Goal: Find specific page/section: Find specific page/section

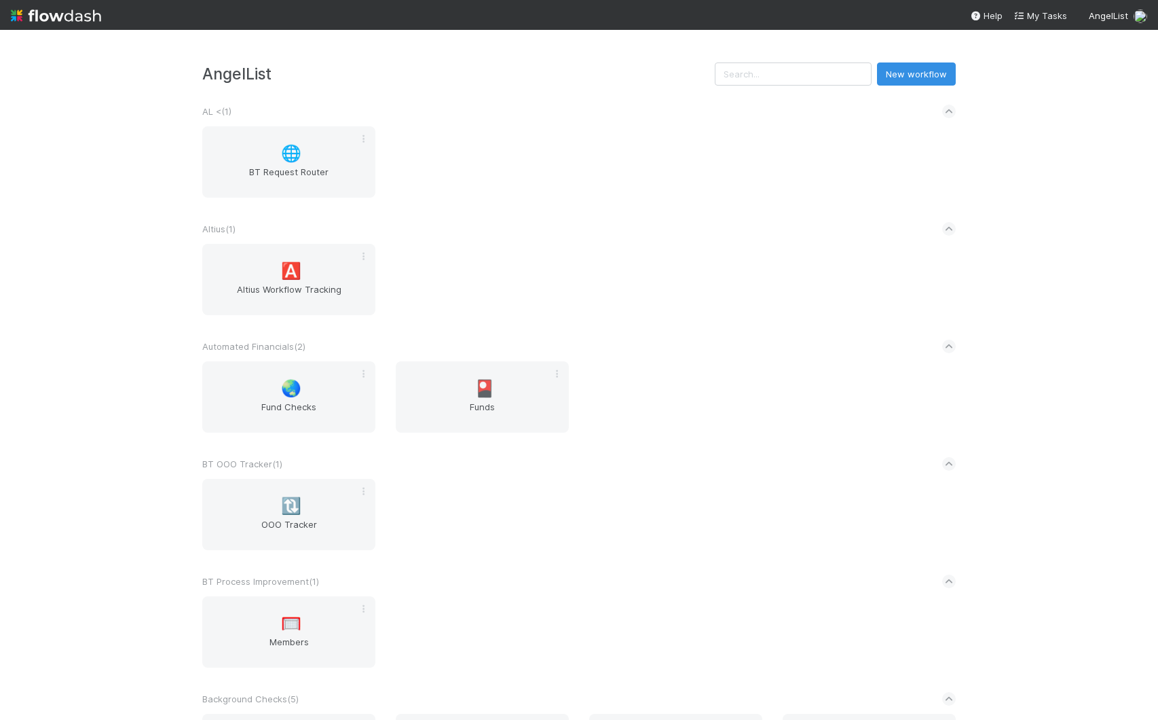
click at [668, 177] on div "🌐 BT Request Router" at bounding box center [579, 170] width 774 height 88
click at [796, 82] on input "text" at bounding box center [793, 73] width 157 height 23
click at [793, 131] on div "🌐 BT Request Router" at bounding box center [579, 170] width 774 height 88
click at [795, 77] on input "text" at bounding box center [793, 73] width 157 height 23
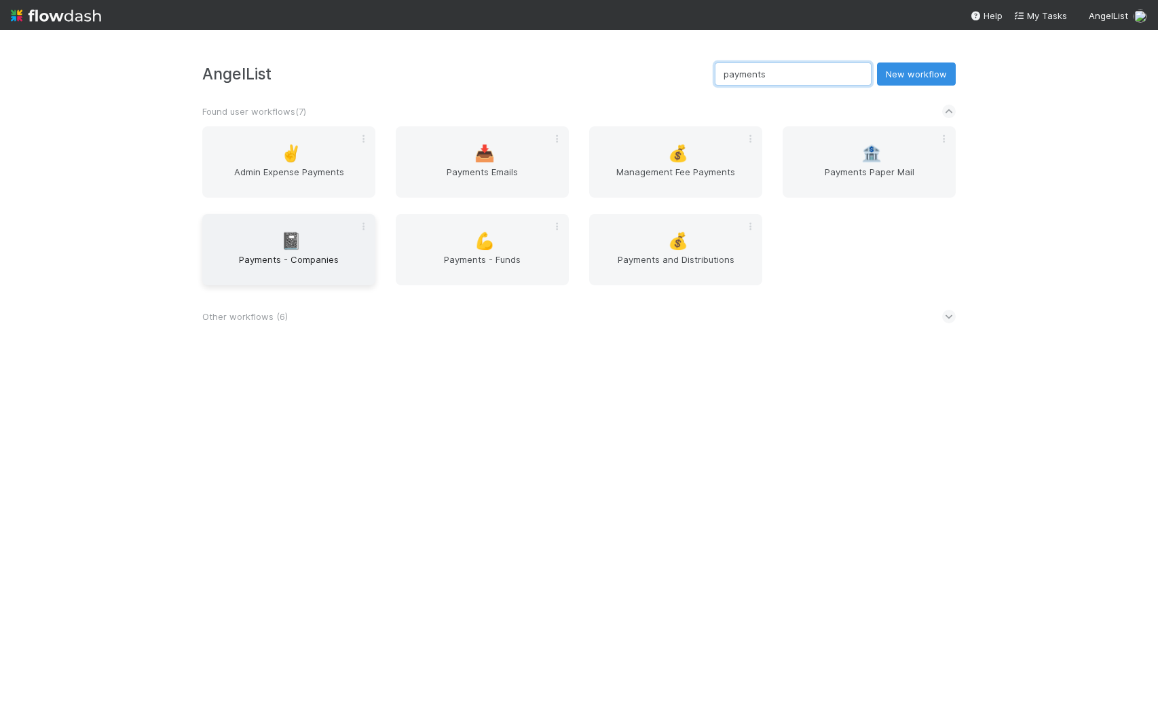
type input "payments"
click at [98, 233] on div "AngelList payments New workflow Found user workflows ( 7 ) ✌️ Admin Expense Pay…" at bounding box center [579, 375] width 1158 height 690
click at [549, 350] on div "AngelList payments New workflow Found user workflows ( 7 ) ✌️ Admin Expense Pay…" at bounding box center [579, 375] width 1158 height 690
click at [830, 75] on input "payments" at bounding box center [793, 73] width 157 height 23
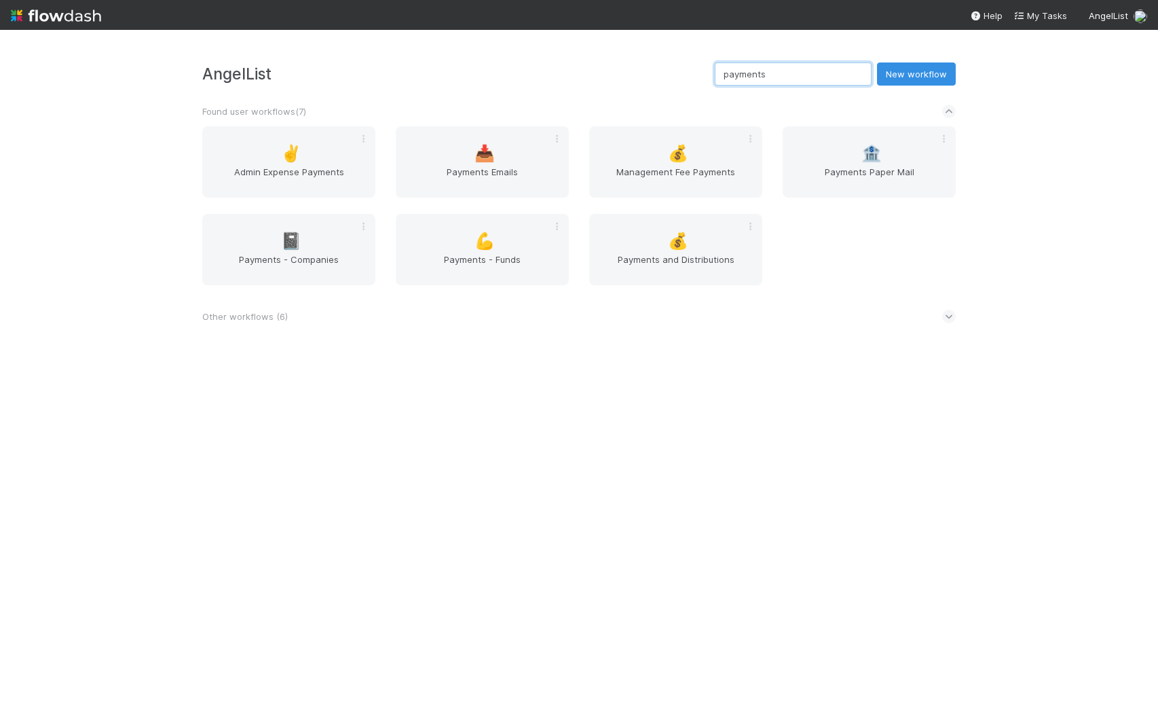
click at [830, 75] on input "payments" at bounding box center [793, 73] width 157 height 23
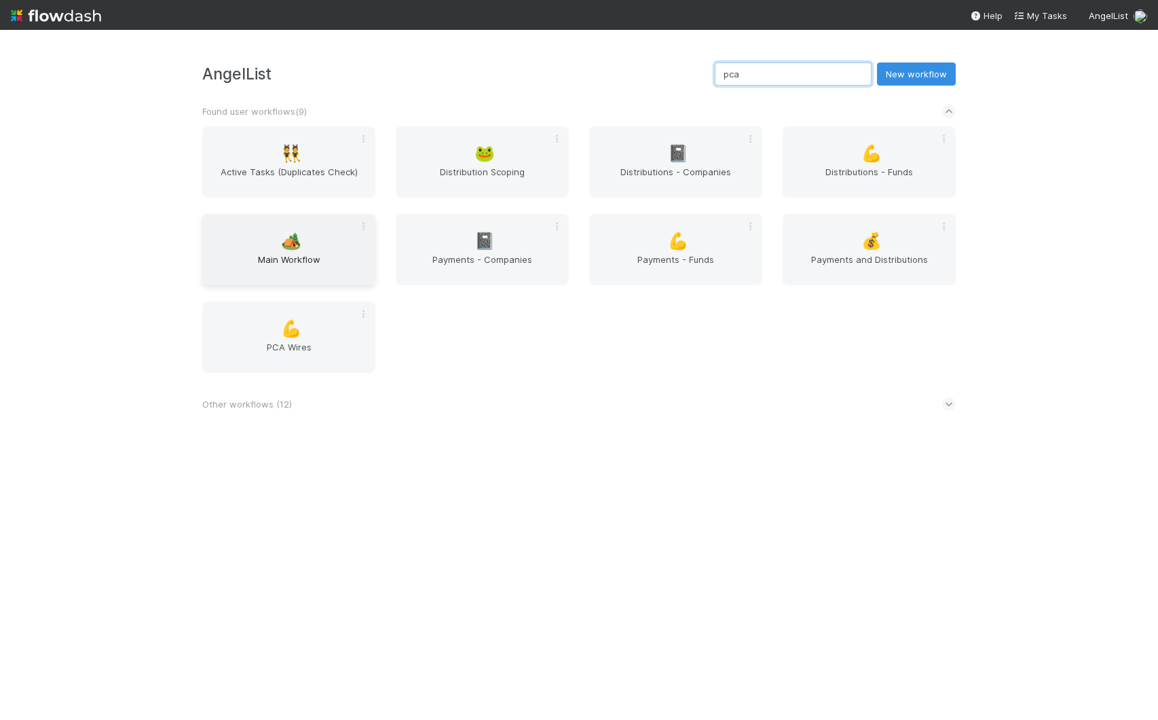
type input "pca"
click at [279, 253] on span "Main Workflow" at bounding box center [289, 266] width 162 height 27
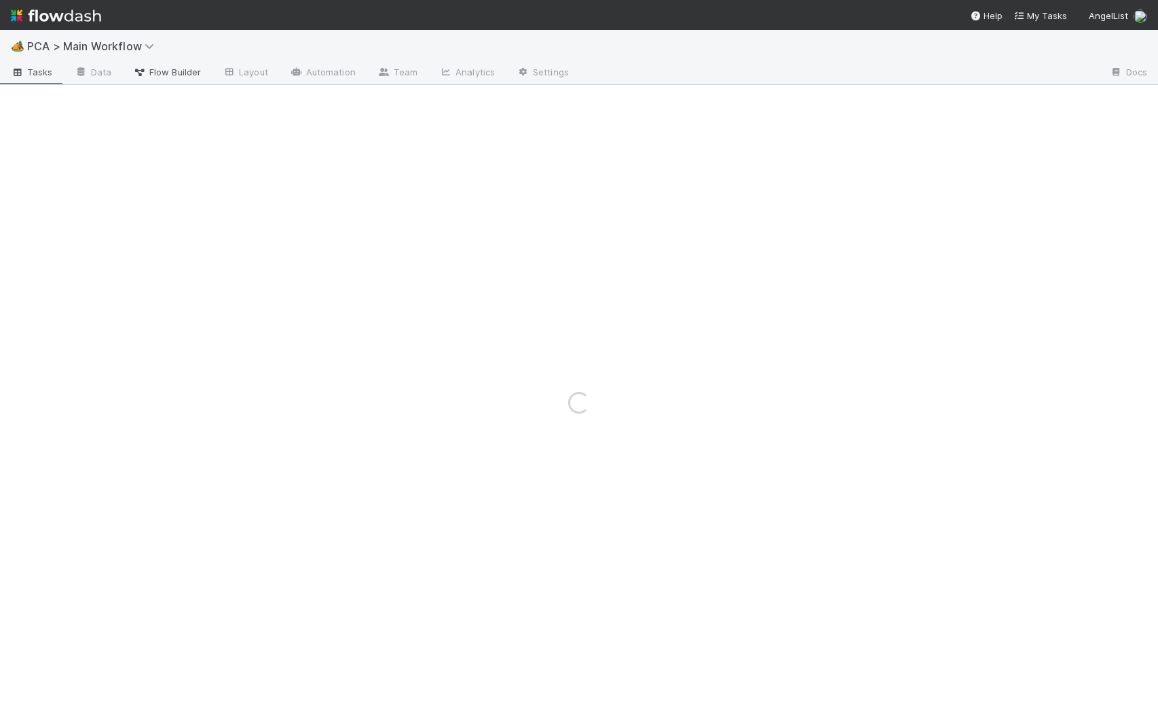
click at [172, 73] on span "Flow Builder" at bounding box center [167, 72] width 68 height 14
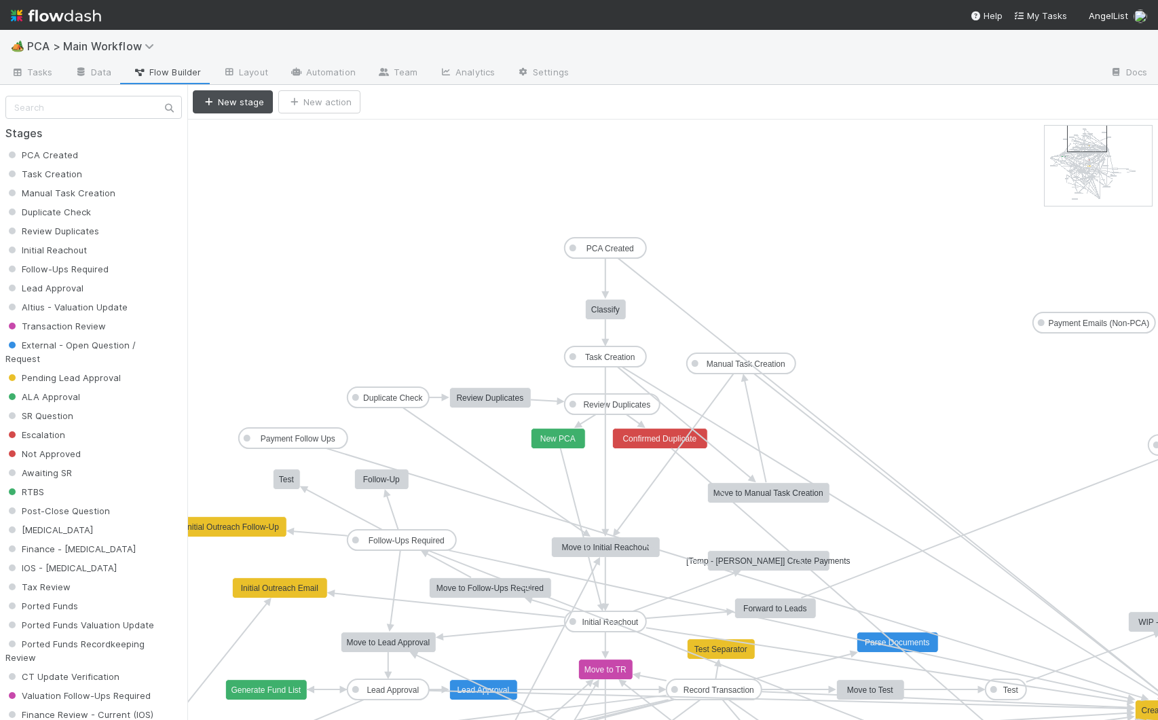
drag, startPoint x: 1060, startPoint y: 144, endPoint x: 1082, endPoint y: 146, distance: 21.8
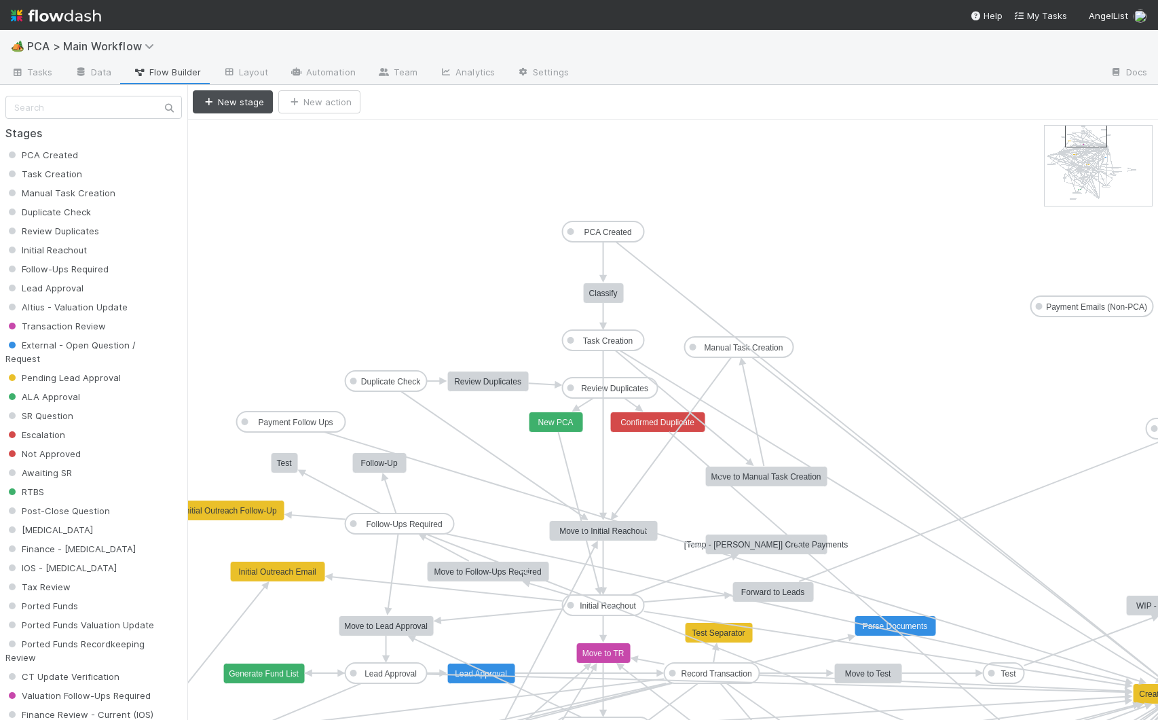
drag, startPoint x: 1090, startPoint y: 151, endPoint x: 1089, endPoint y: 141, distance: 9.6
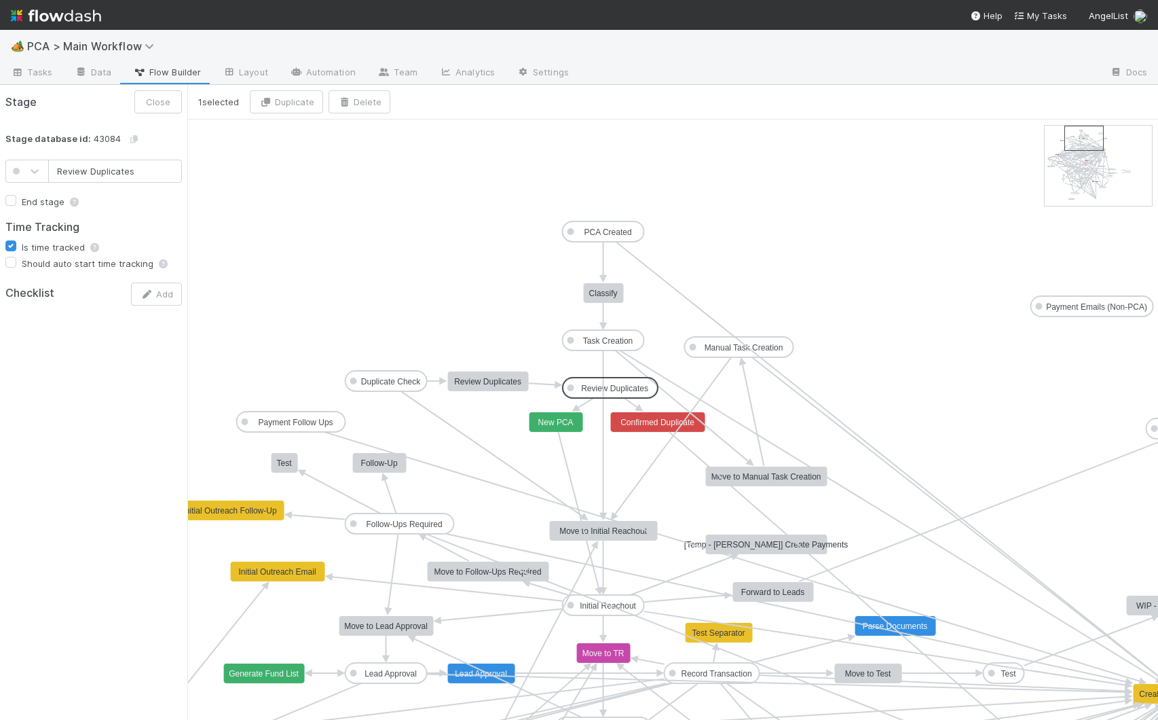
click at [596, 384] on text "Review Duplicates" at bounding box center [614, 389] width 67 height 10
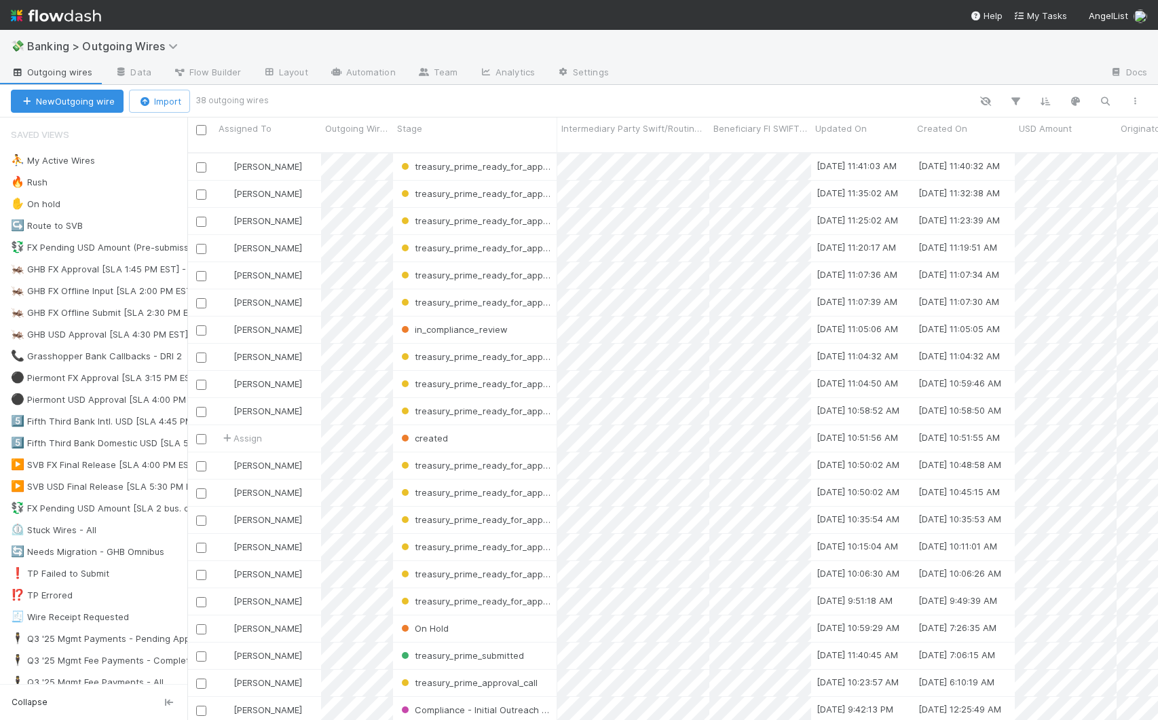
scroll to position [568, 961]
click at [211, 65] on span "Flow Builder" at bounding box center [207, 72] width 68 height 14
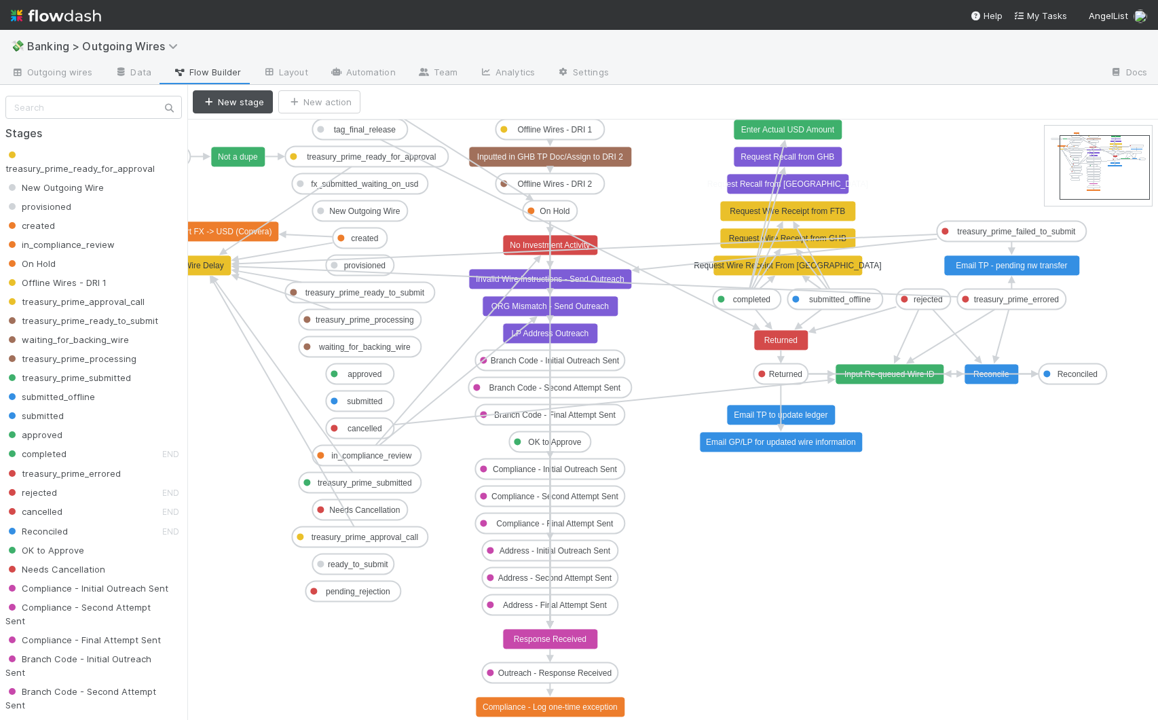
drag, startPoint x: 1112, startPoint y: 159, endPoint x: 1128, endPoint y: 166, distance: 17.9
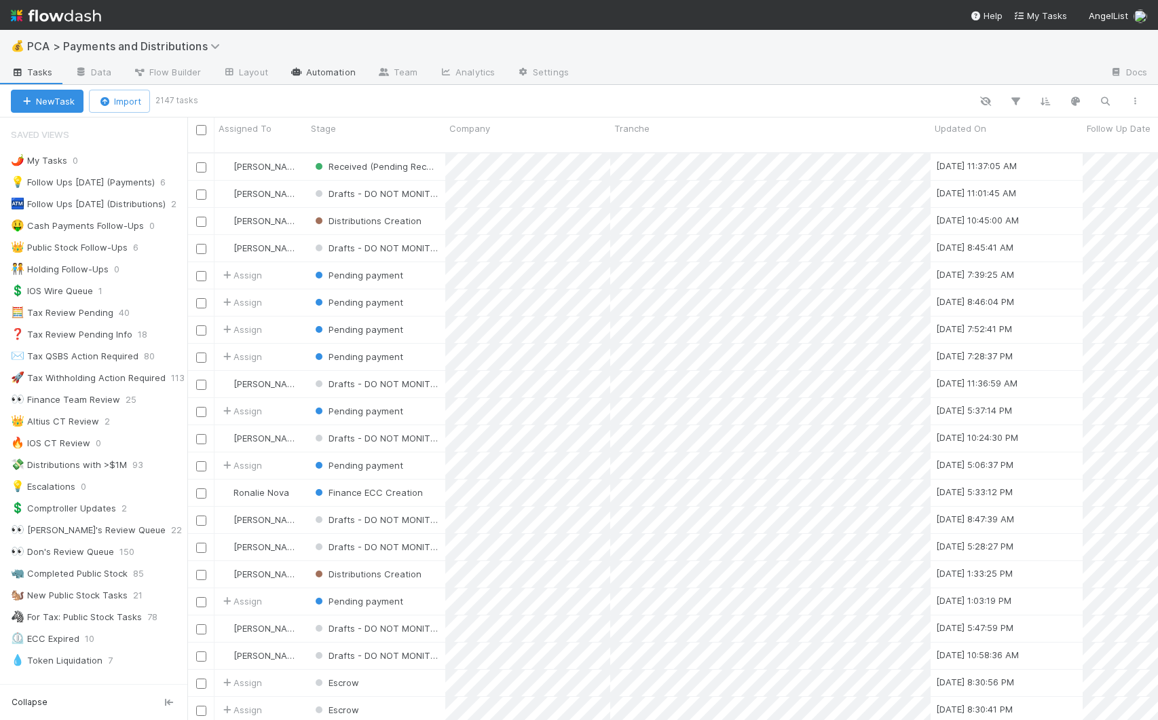
scroll to position [568, 961]
click at [323, 77] on link "Automation" at bounding box center [323, 73] width 88 height 22
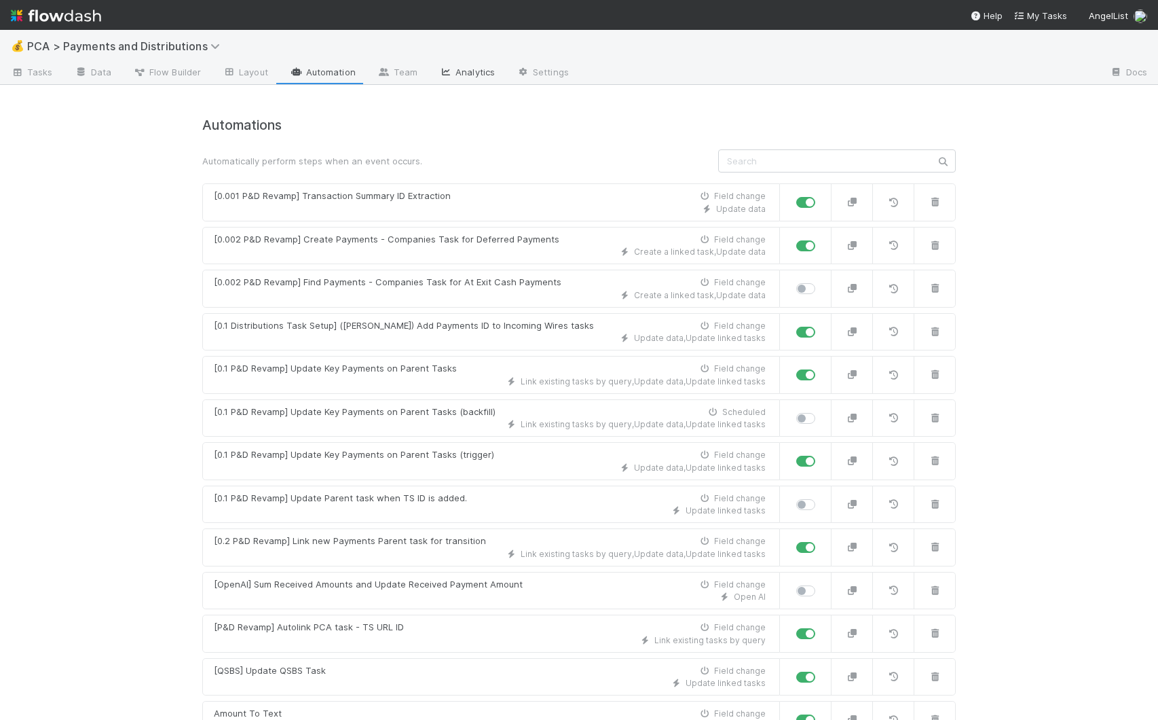
click at [479, 75] on link "Analytics" at bounding box center [466, 73] width 77 height 22
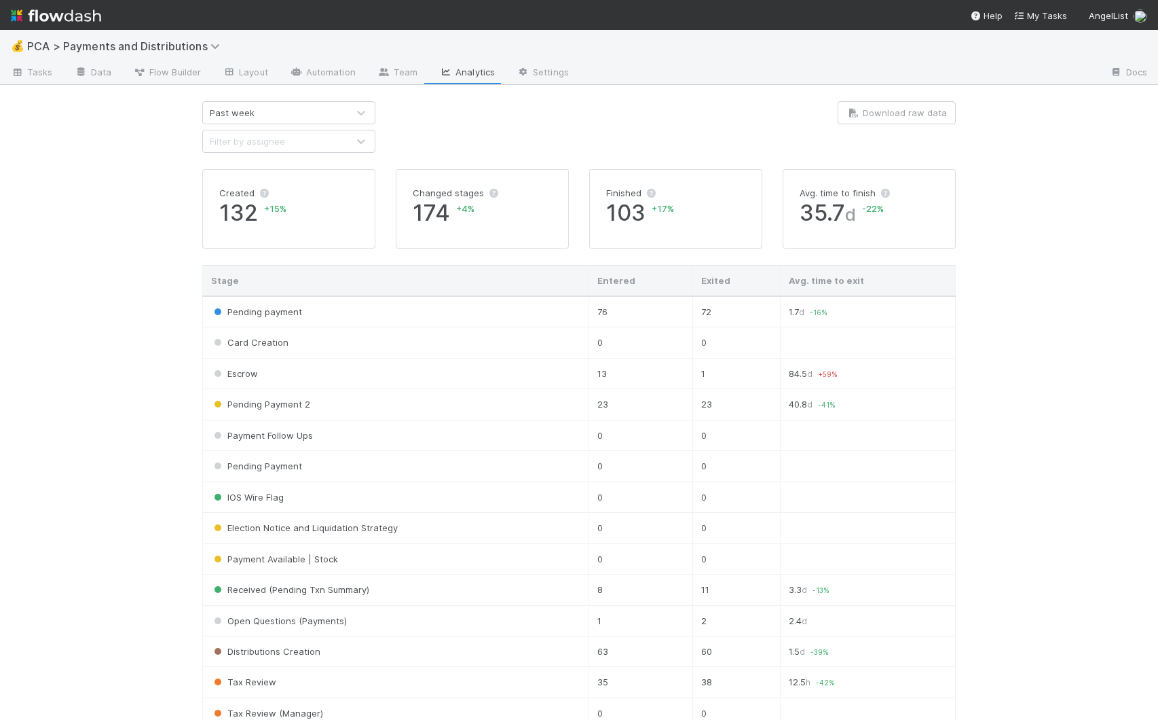
scroll to position [468, 0]
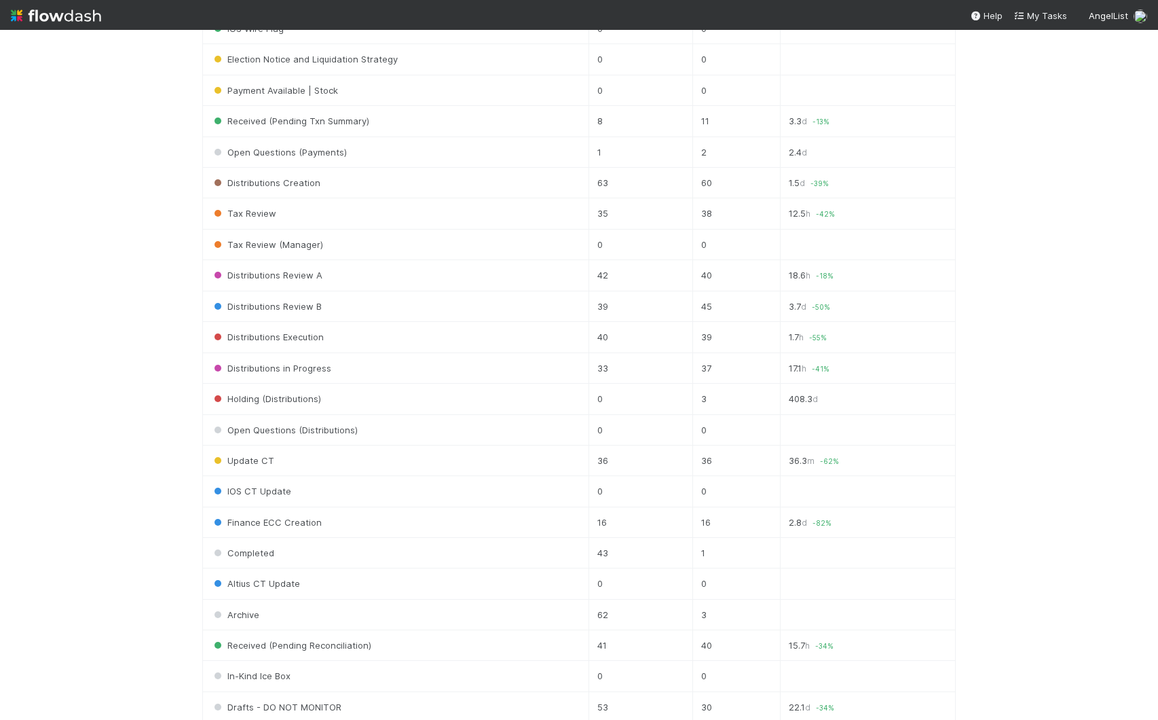
click at [650, 191] on td "63" at bounding box center [641, 182] width 105 height 31
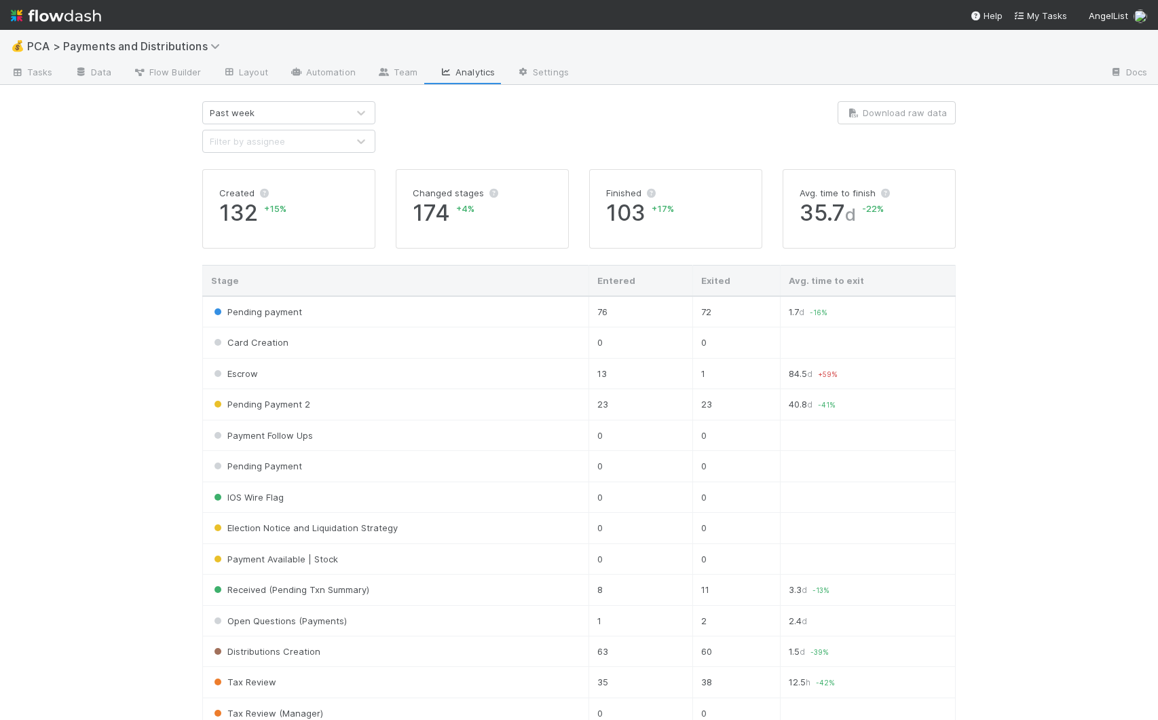
click at [115, 166] on div "💰 PCA > Payments and Distributions Tasks Data Flow Builder Layout Automation Te…" at bounding box center [579, 375] width 1158 height 690
